Goal: Find specific page/section: Find specific page/section

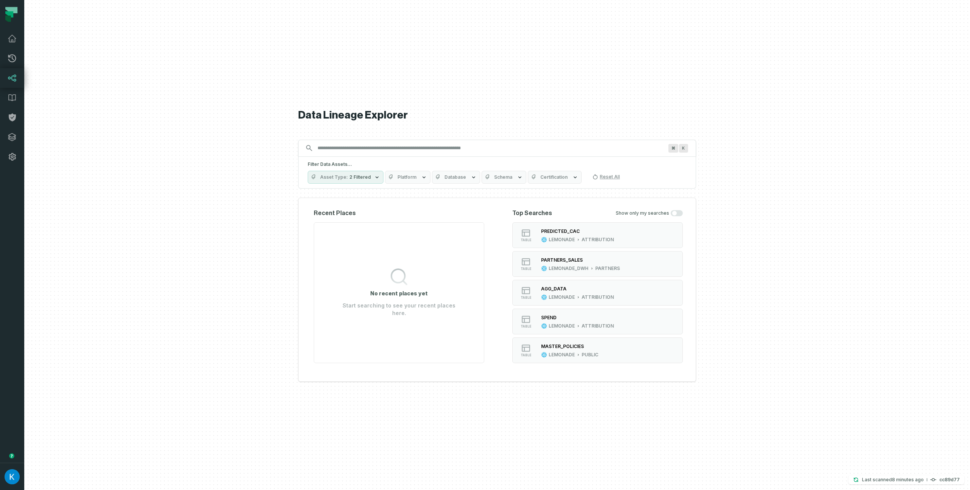
click at [342, 145] on input "Discovery Provider cmdk menu" at bounding box center [490, 148] width 355 height 12
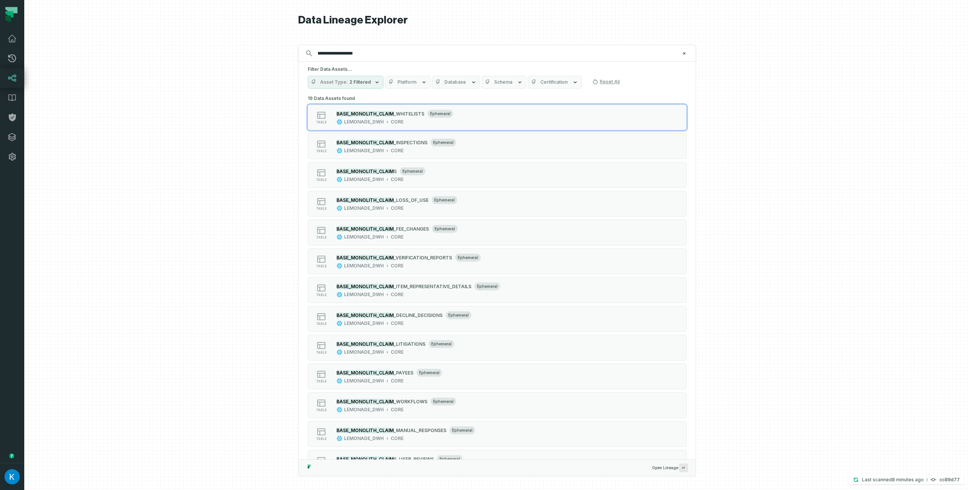
type input "**********"
click at [384, 121] on div "LEMONADE_DWH CORE" at bounding box center [370, 122] width 67 height 6
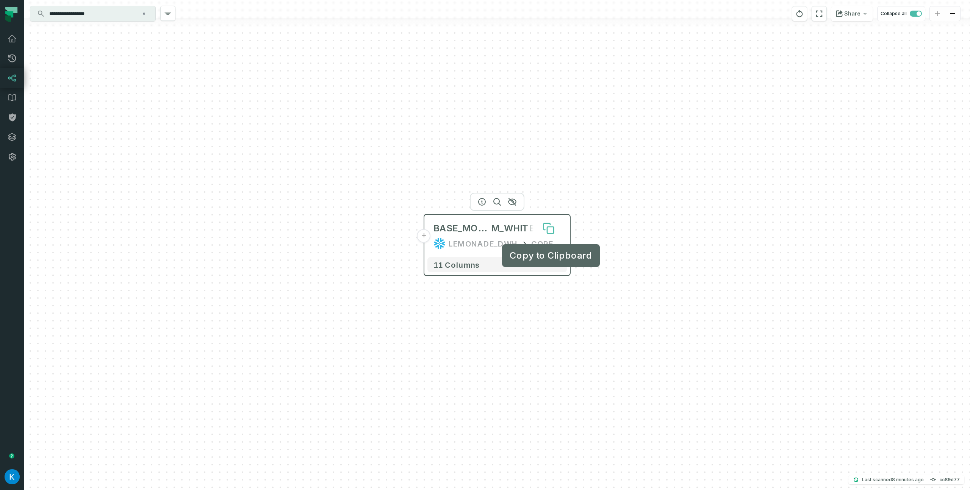
click at [538, 227] on button at bounding box center [549, 228] width 24 height 24
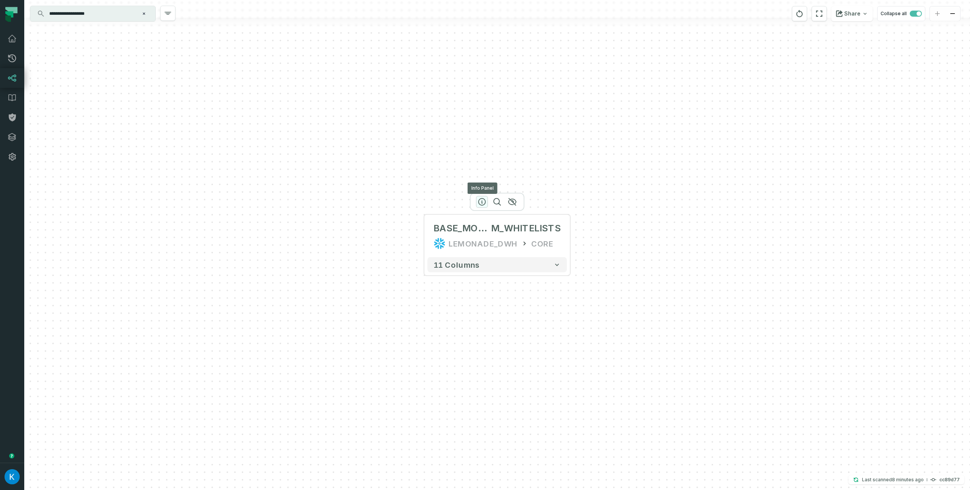
drag, startPoint x: 478, startPoint y: 201, endPoint x: 483, endPoint y: 201, distance: 4.9
click at [478, 201] on icon "button" at bounding box center [482, 201] width 9 height 9
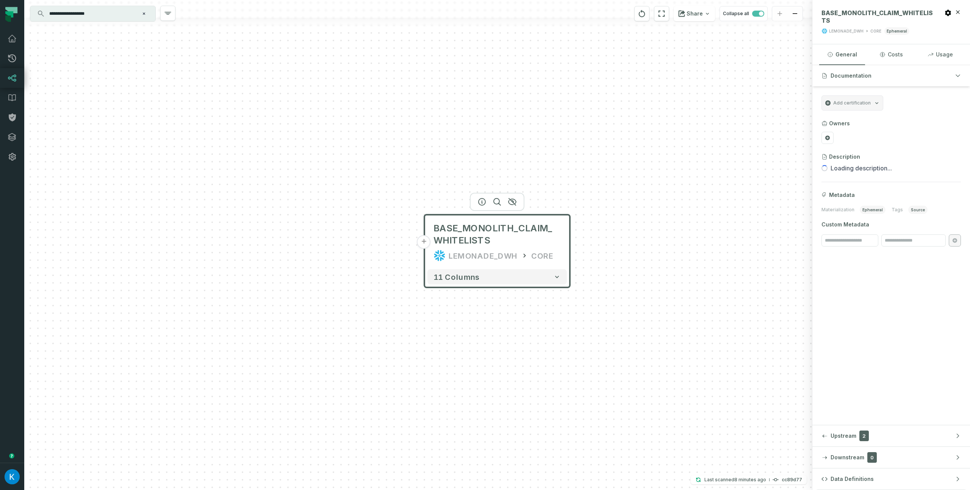
click at [857, 473] on button "Data Definitions" at bounding box center [892, 479] width 158 height 21
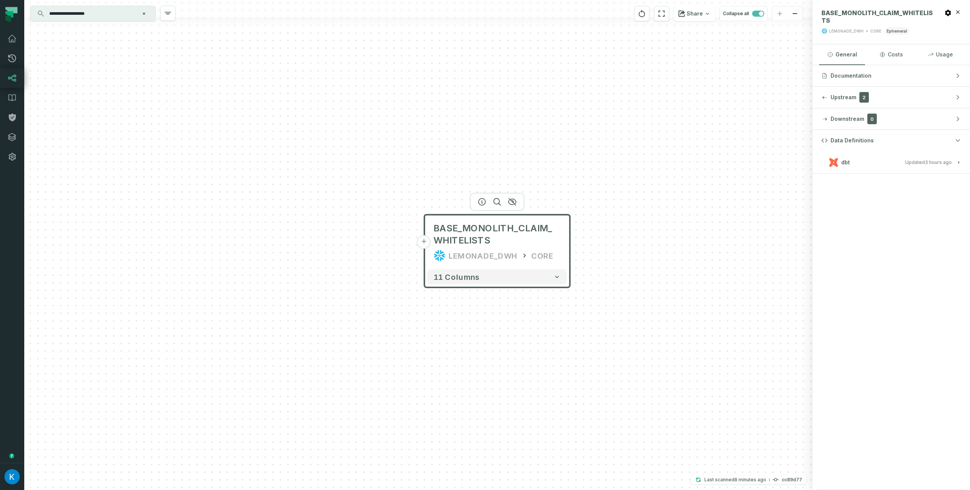
click at [903, 163] on button "dbt Updated [DATE] 12:08:58 PM" at bounding box center [891, 162] width 139 height 10
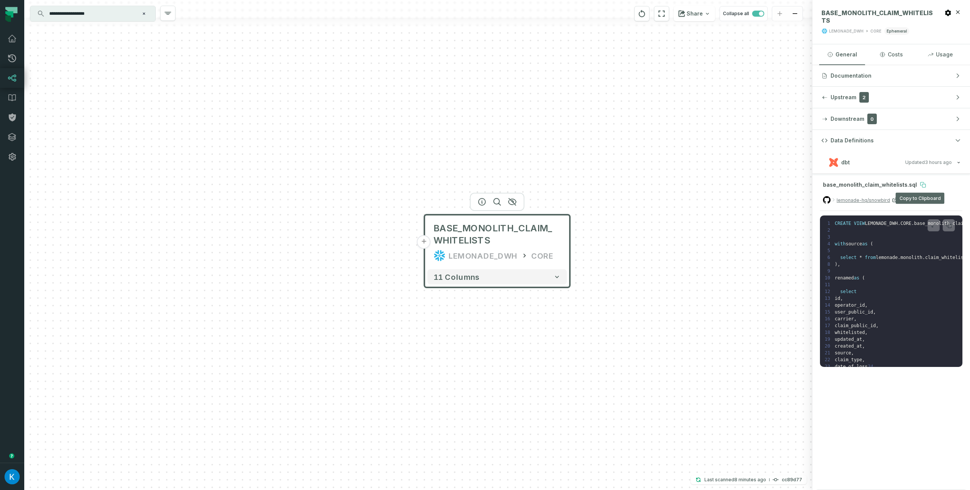
click at [920, 183] on icon at bounding box center [923, 185] width 6 height 6
drag, startPoint x: 827, startPoint y: 224, endPoint x: 860, endPoint y: 277, distance: 62.7
click at [860, 277] on pre "1 CREATE VIEW LEMONADE_DWH . CORE . base_monolith_claim_whitelists AS ( 2 3 4 w…" at bounding box center [891, 292] width 143 height 152
